Goal: Information Seeking & Learning: Learn about a topic

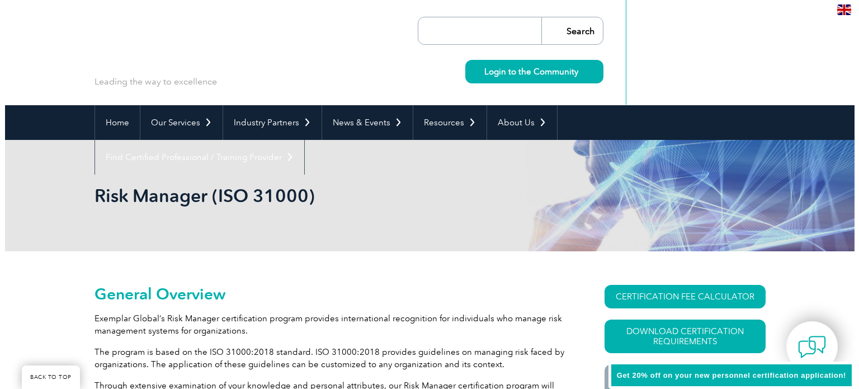
scroll to position [44, 0]
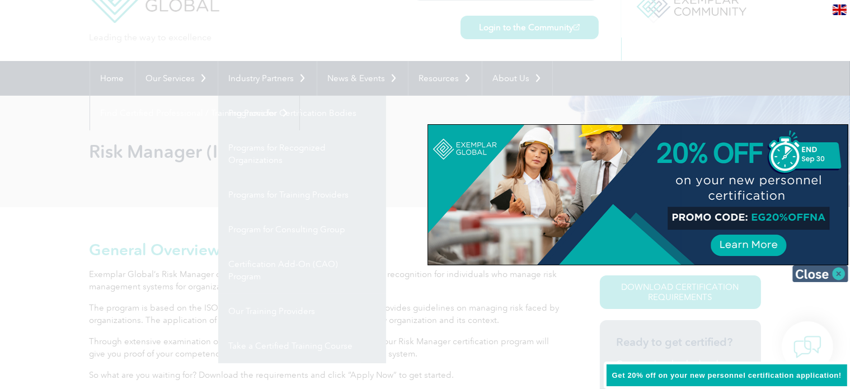
click at [827, 272] on img at bounding box center [820, 273] width 56 height 17
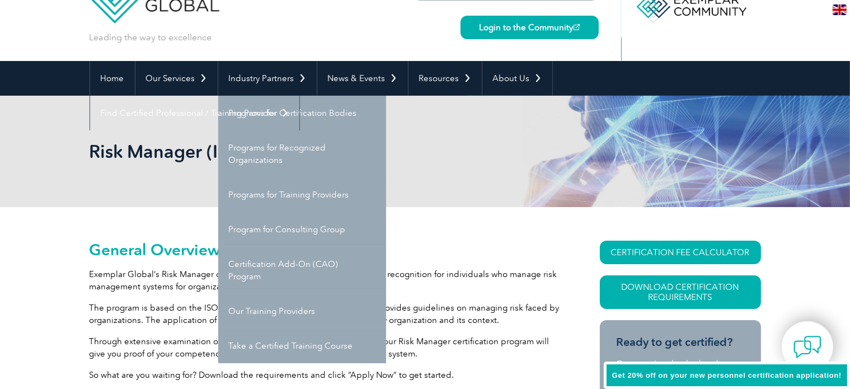
click at [134, 284] on p "Exemplar Global’s Risk Manager certification program provides international rec…" at bounding box center [324, 280] width 470 height 25
click at [635, 248] on link "CERTIFICATION FEE CALCULATOR" at bounding box center [680, 251] width 161 height 23
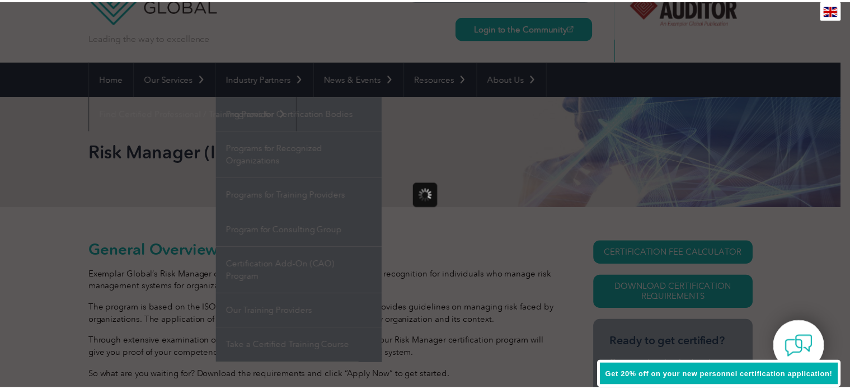
scroll to position [0, 0]
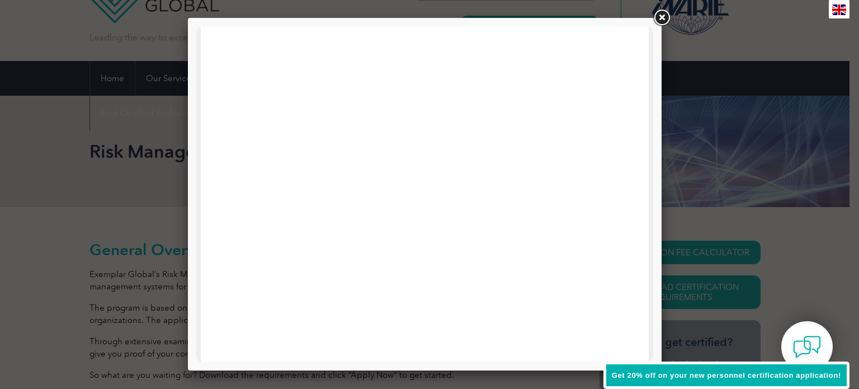
click at [43, 277] on div at bounding box center [429, 194] width 859 height 389
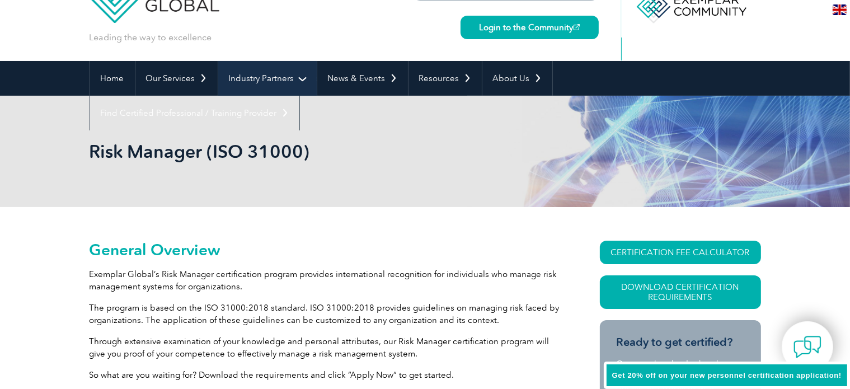
click at [263, 87] on link "Industry Partners" at bounding box center [267, 78] width 98 height 35
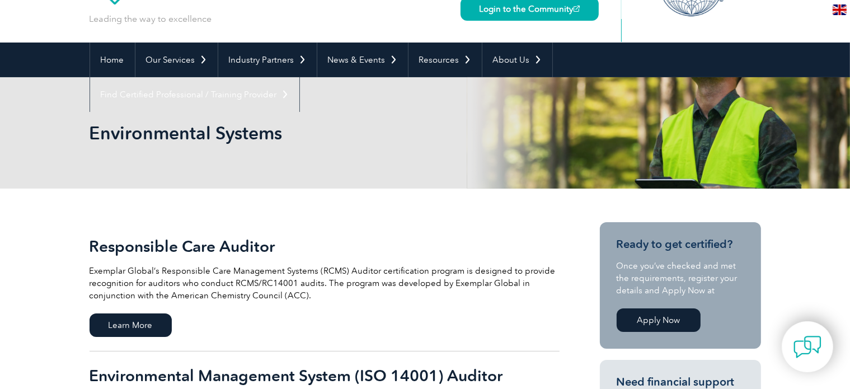
scroll to position [56, 0]
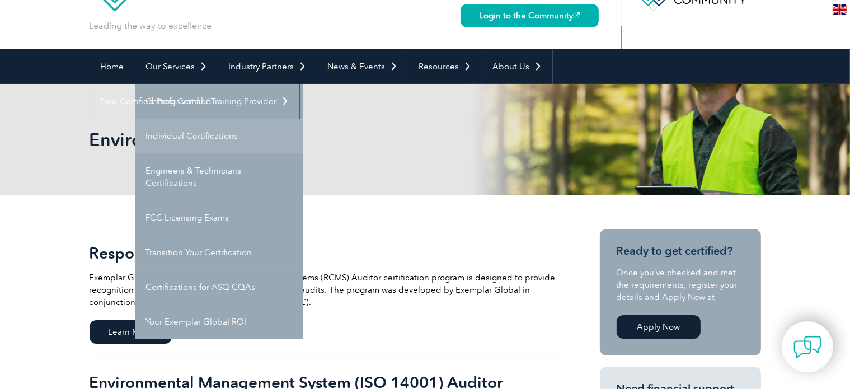
click at [192, 139] on link "Individual Certifications" at bounding box center [219, 136] width 168 height 35
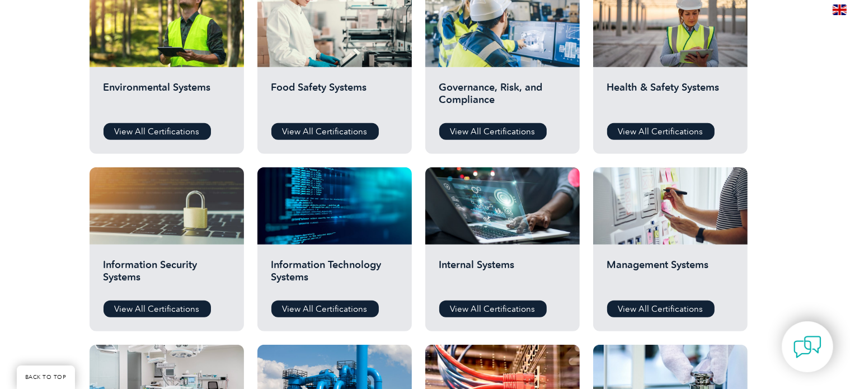
scroll to position [447, 0]
